Goal: Information Seeking & Learning: Learn about a topic

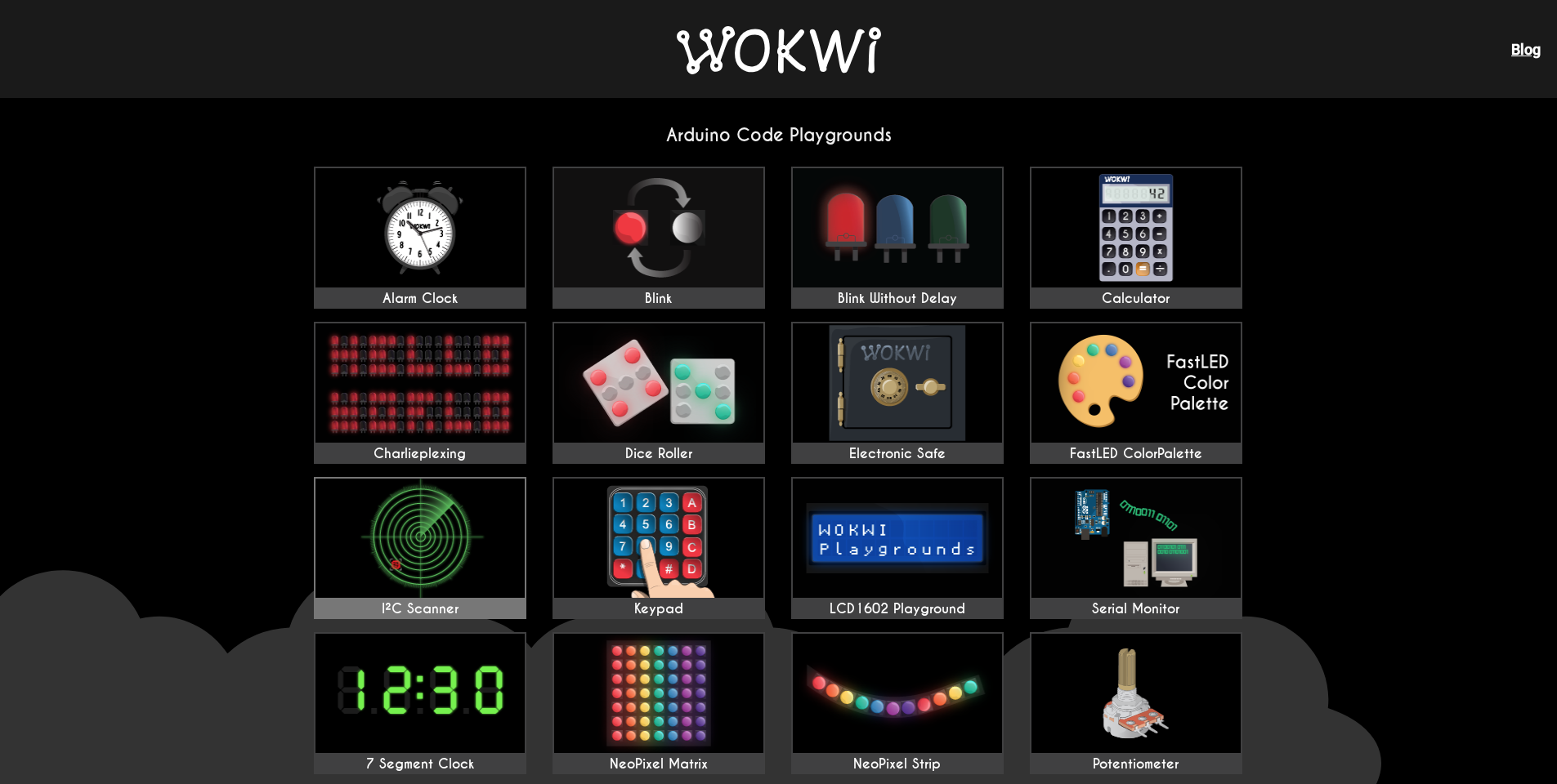
click at [457, 537] on img at bounding box center [421, 539] width 209 height 119
click at [700, 442] on img at bounding box center [659, 383] width 209 height 119
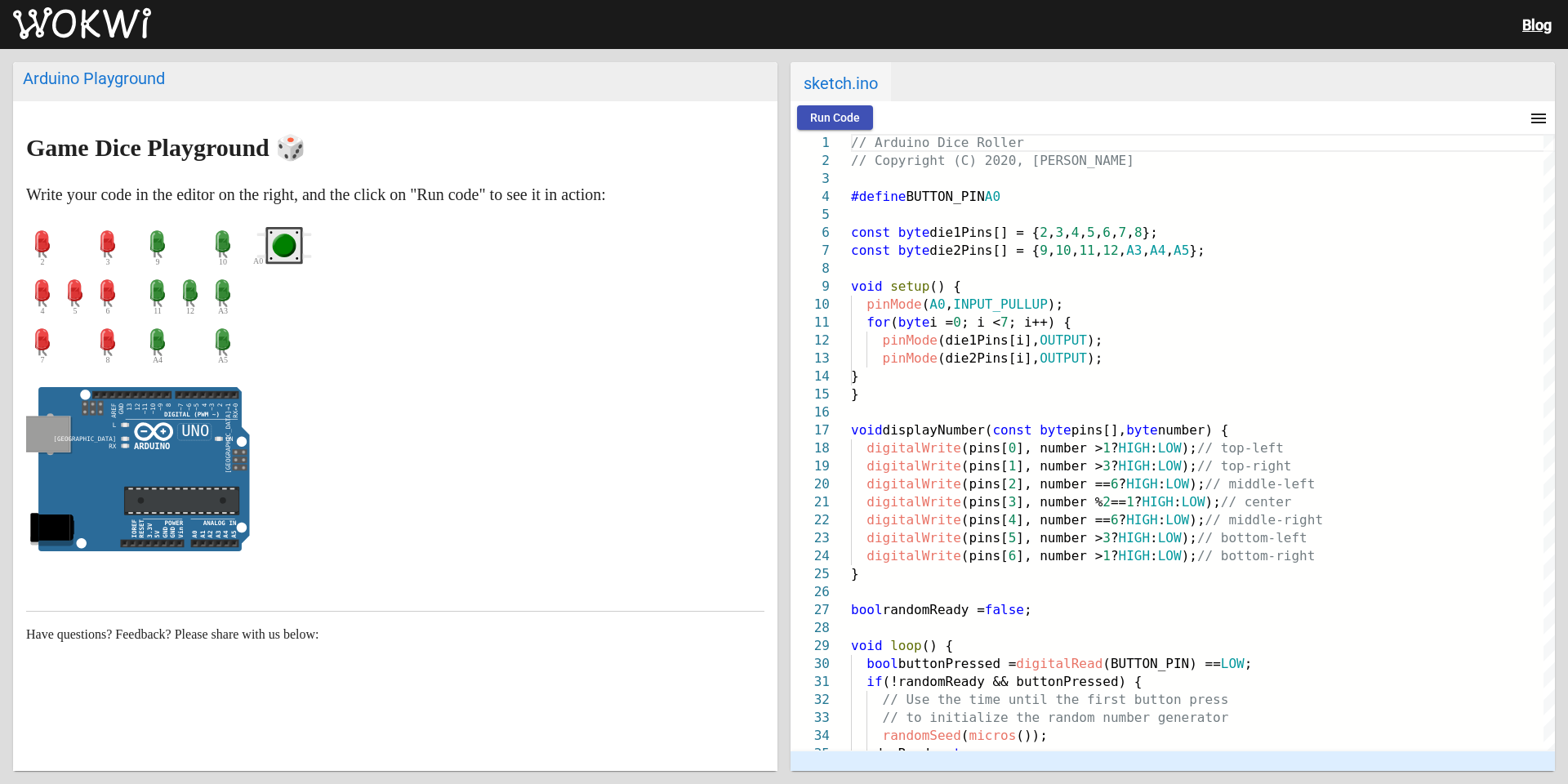
click at [835, 125] on button "Run Code" at bounding box center [835, 118] width 76 height 25
click at [835, 119] on span "Run Code" at bounding box center [835, 118] width 50 height 13
click at [909, 129] on button "Stop" at bounding box center [905, 118] width 52 height 25
click at [279, 250] on circle "green pushbutton" at bounding box center [284, 246] width 18 height 18
click at [840, 120] on span "Run Code" at bounding box center [835, 118] width 50 height 13
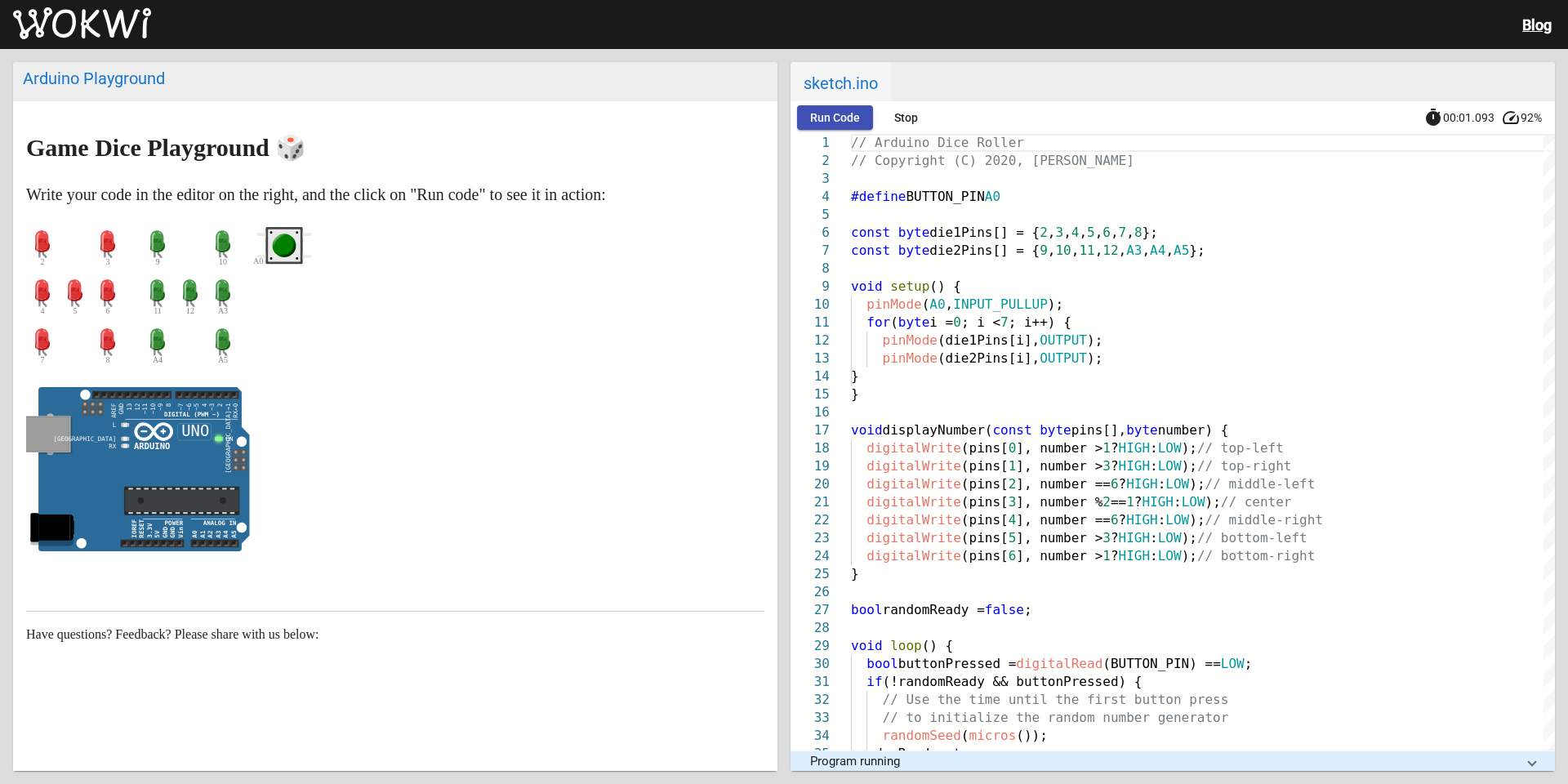
click at [154, 295] on icon at bounding box center [157, 290] width 14 height 22
click at [289, 252] on circle "green pushbutton" at bounding box center [284, 246] width 18 height 18
click at [286, 253] on circle "green pushbutton" at bounding box center [284, 246] width 18 height 18
click at [287, 243] on circle "green pushbutton" at bounding box center [284, 246] width 18 height 18
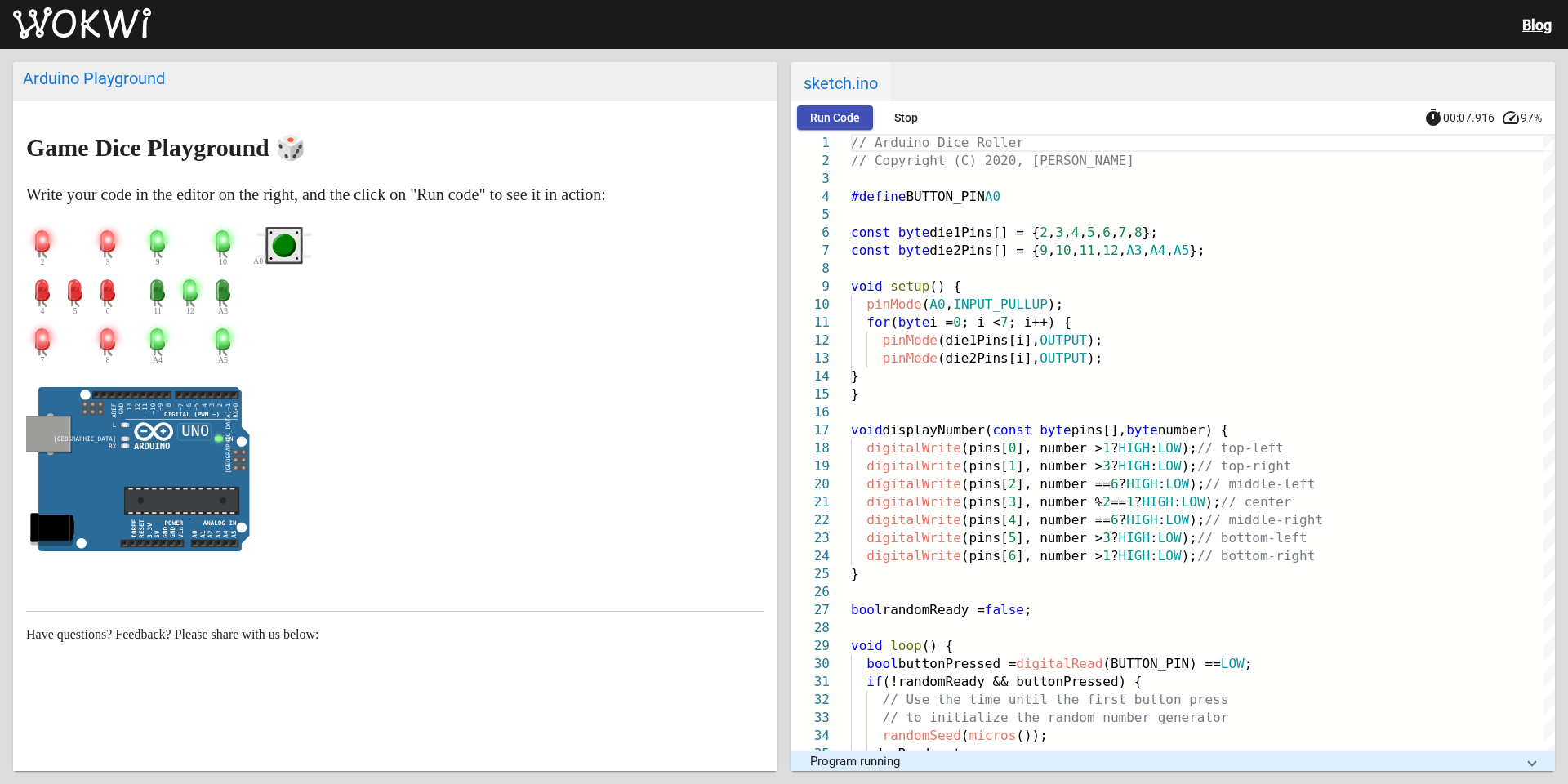
click at [283, 245] on circle "green pushbutton" at bounding box center [284, 246] width 18 height 18
click at [279, 235] on circle "green pushbutton" at bounding box center [284, 246] width 24 height 24
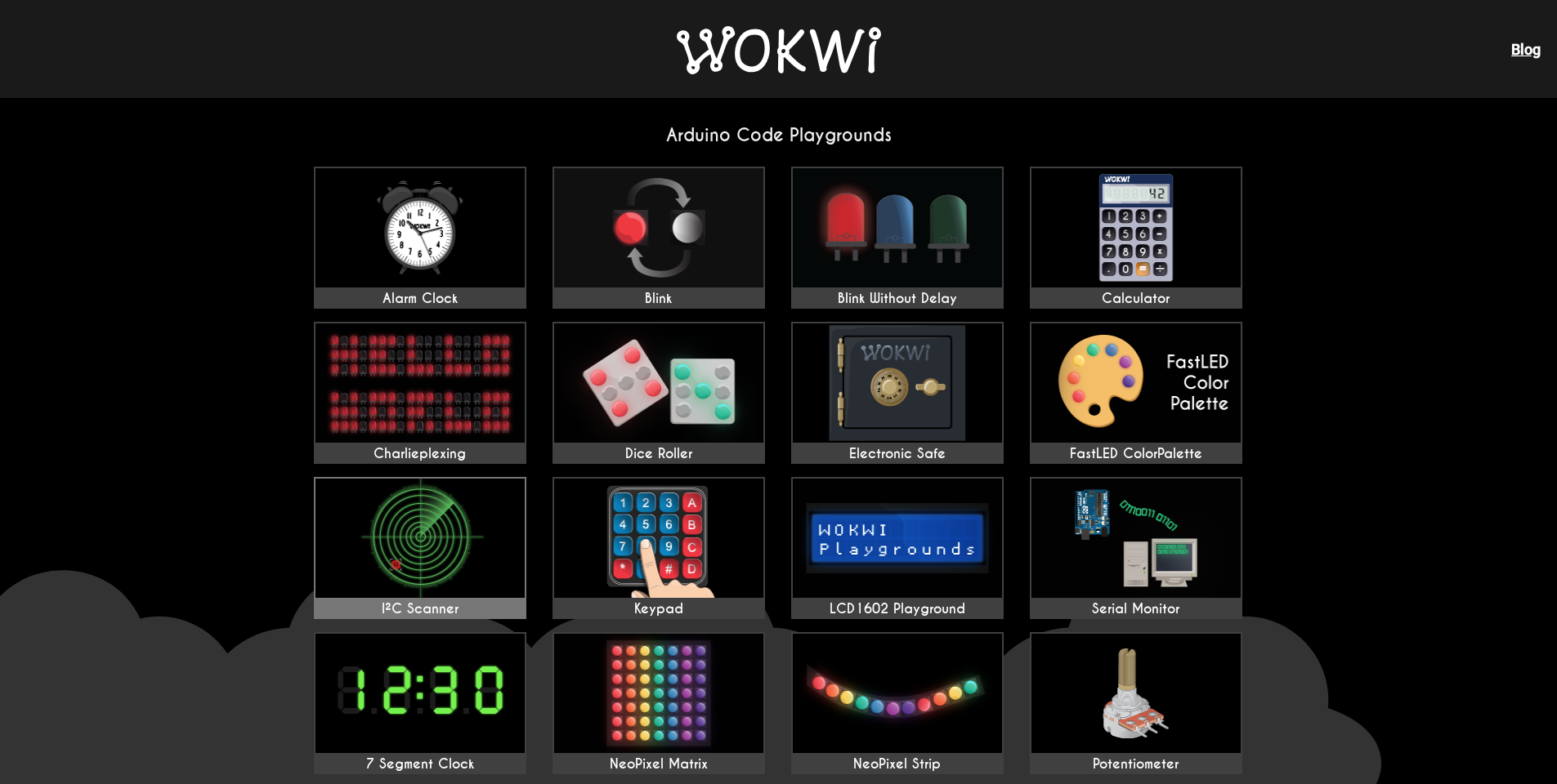
click at [469, 510] on img at bounding box center [421, 539] width 209 height 119
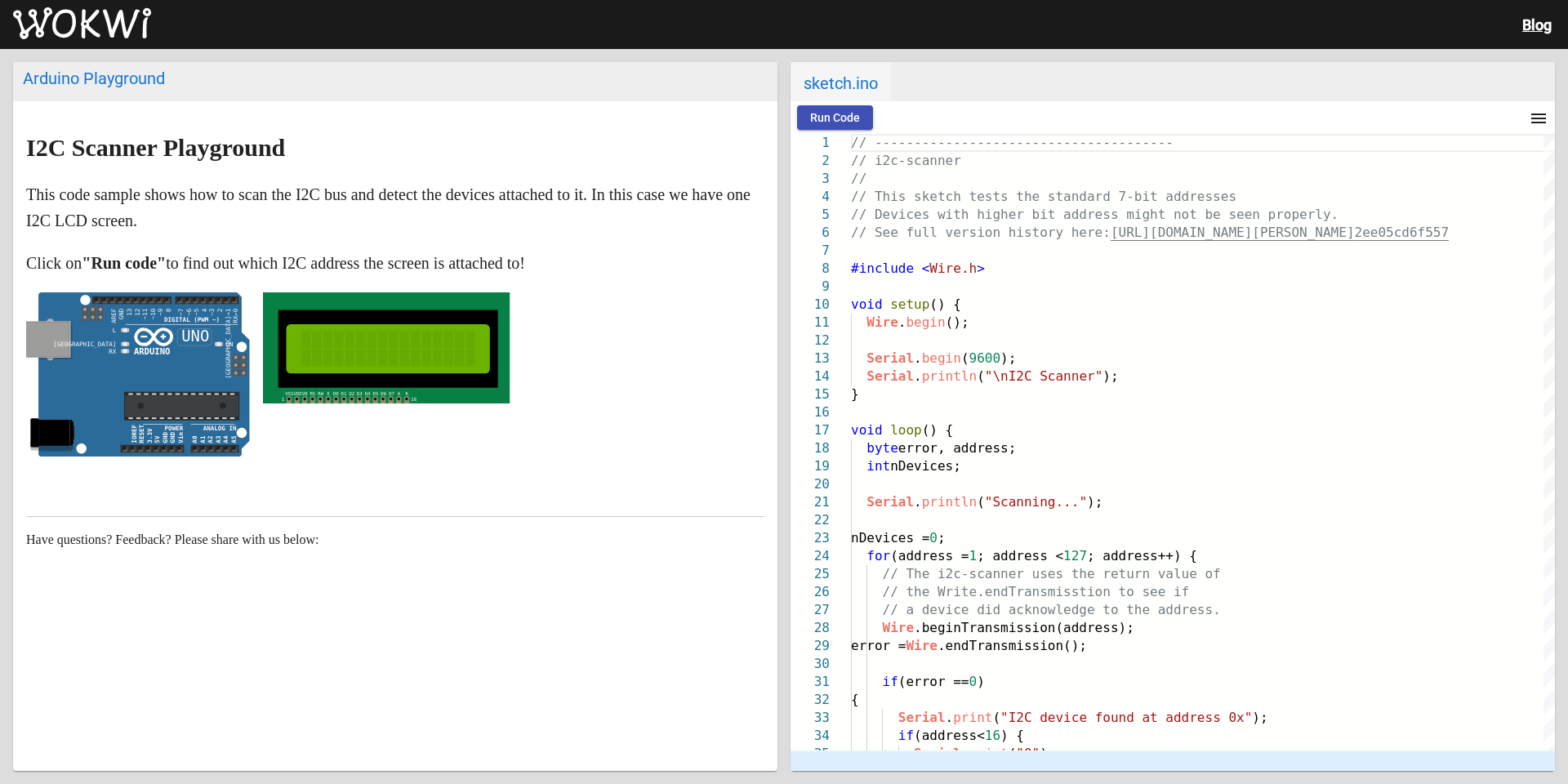
click at [836, 123] on span "Run Code" at bounding box center [835, 118] width 50 height 13
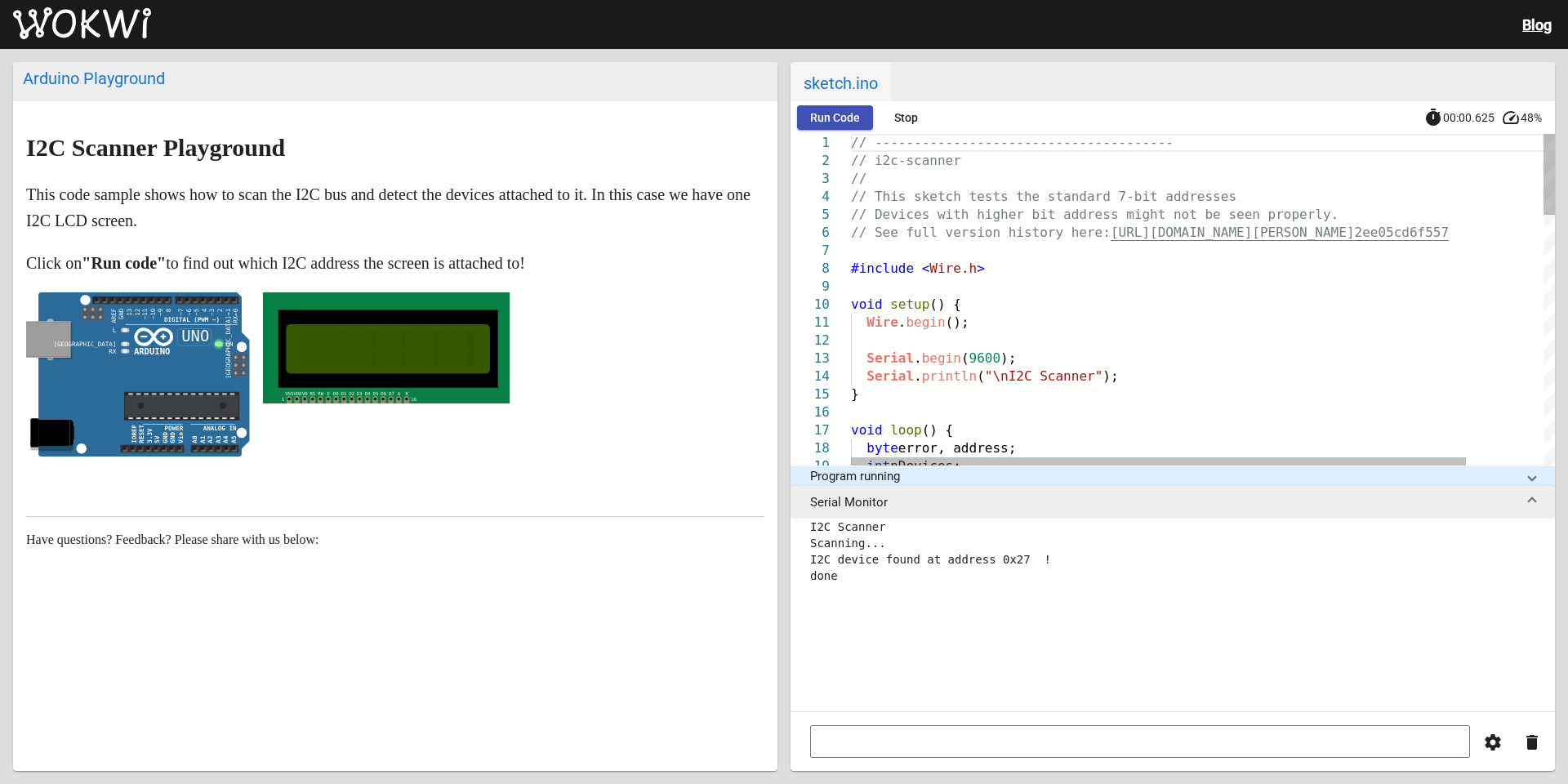
click at [214, 352] on icon at bounding box center [144, 375] width 211 height 165
drag, startPoint x: 229, startPoint y: 343, endPoint x: 247, endPoint y: 335, distance: 19.7
click at [247, 335] on icon "ON false" at bounding box center [138, 375] width 224 height 165
click at [445, 399] on rect at bounding box center [386, 348] width 247 height 111
click at [318, 308] on rect at bounding box center [386, 348] width 247 height 111
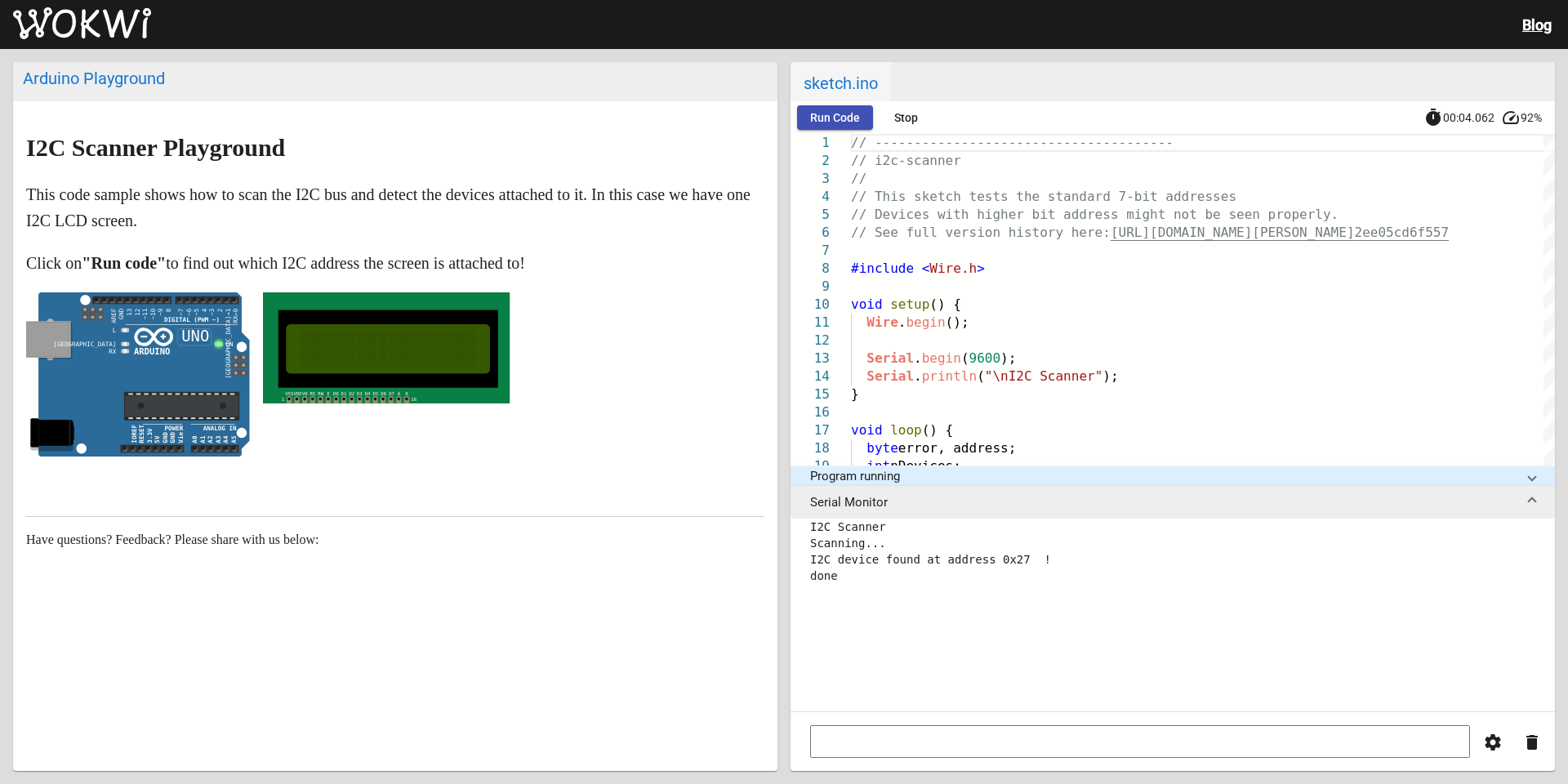
click at [373, 345] on rect at bounding box center [387, 348] width 173 height 35
click at [374, 345] on rect at bounding box center [387, 348] width 173 height 35
click at [503, 343] on rect at bounding box center [386, 348] width 247 height 111
